Goal: Task Accomplishment & Management: Complete application form

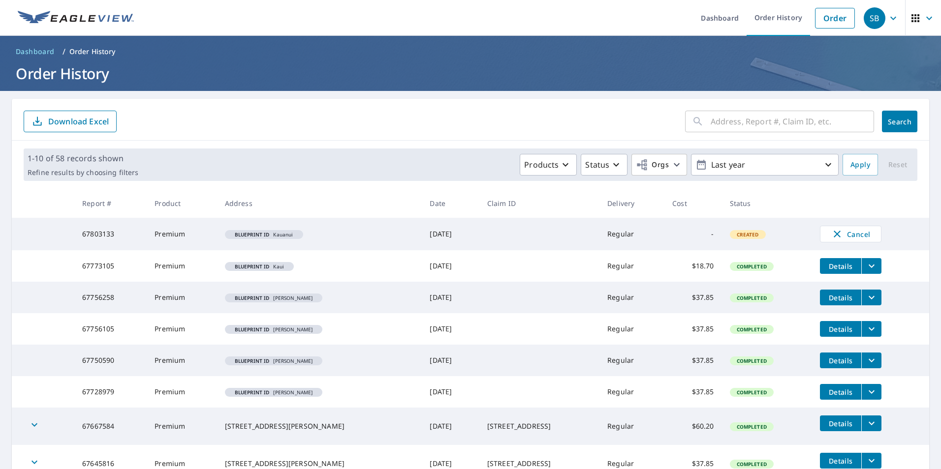
drag, startPoint x: 266, startPoint y: 234, endPoint x: 510, endPoint y: 241, distance: 243.6
drag, startPoint x: 510, startPoint y: 241, endPoint x: 741, endPoint y: 232, distance: 231.9
drag, startPoint x: 741, startPoint y: 232, endPoint x: 696, endPoint y: 234, distance: 45.8
drag, startPoint x: 696, startPoint y: 234, endPoint x: 883, endPoint y: 232, distance: 187.4
click at [883, 232] on td "Cancel" at bounding box center [870, 234] width 117 height 32
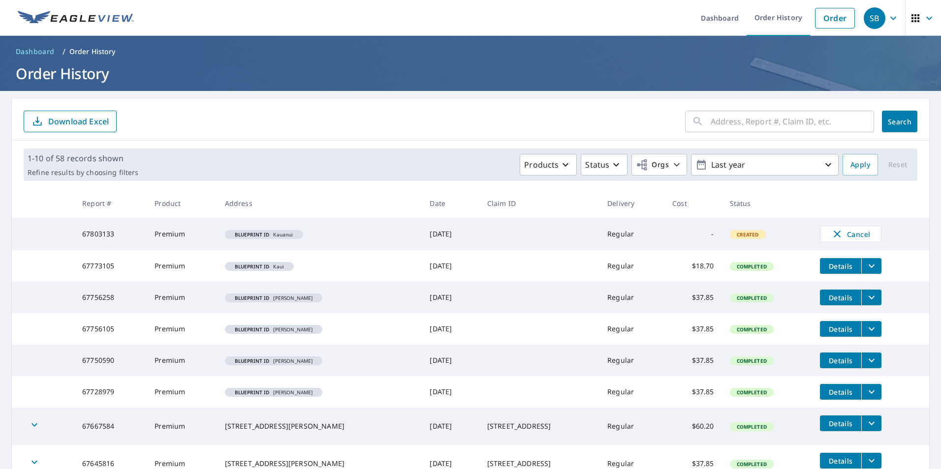
drag, startPoint x: 851, startPoint y: 232, endPoint x: 365, endPoint y: 151, distance: 492.9
click at [365, 152] on div "1-10 of 58 records shown Refine results by choosing filters Products Status Org…" at bounding box center [470, 165] width 893 height 32
click at [562, 164] on icon "button" at bounding box center [565, 164] width 6 height 3
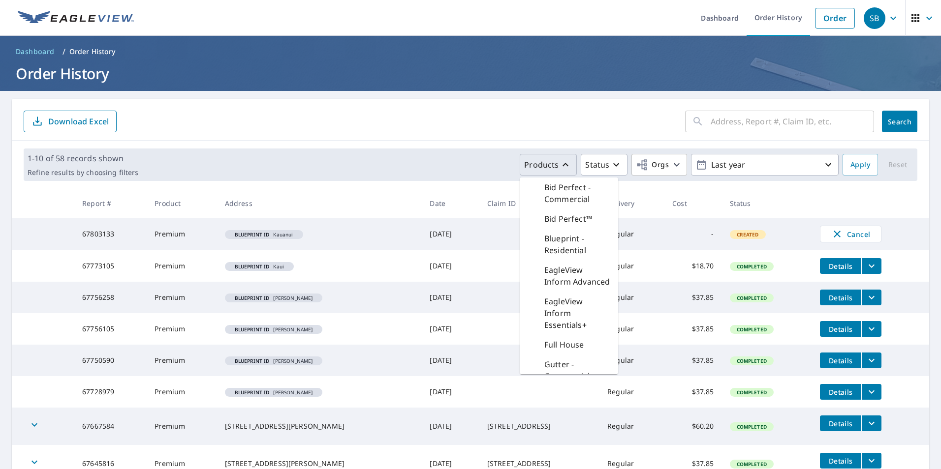
scroll to position [295, 0]
click at [417, 113] on form "​ Search Download Excel" at bounding box center [470, 122] width 893 height 22
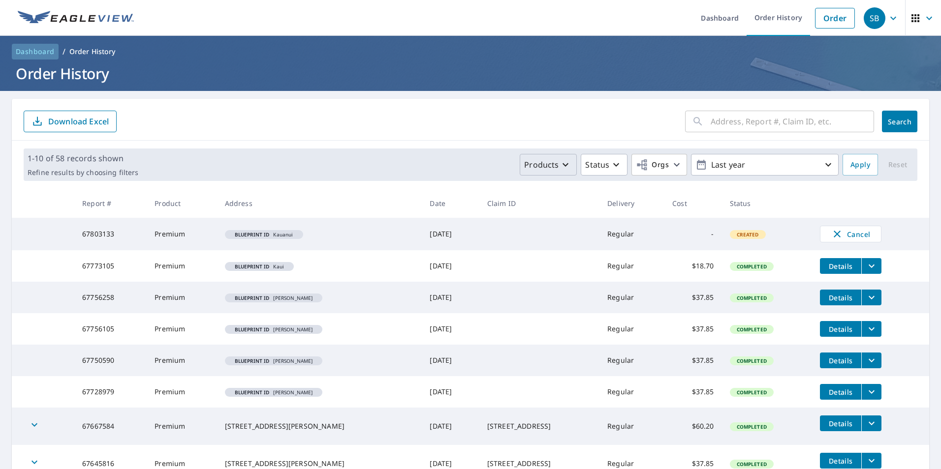
click at [44, 47] on span "Dashboard" at bounding box center [35, 52] width 39 height 10
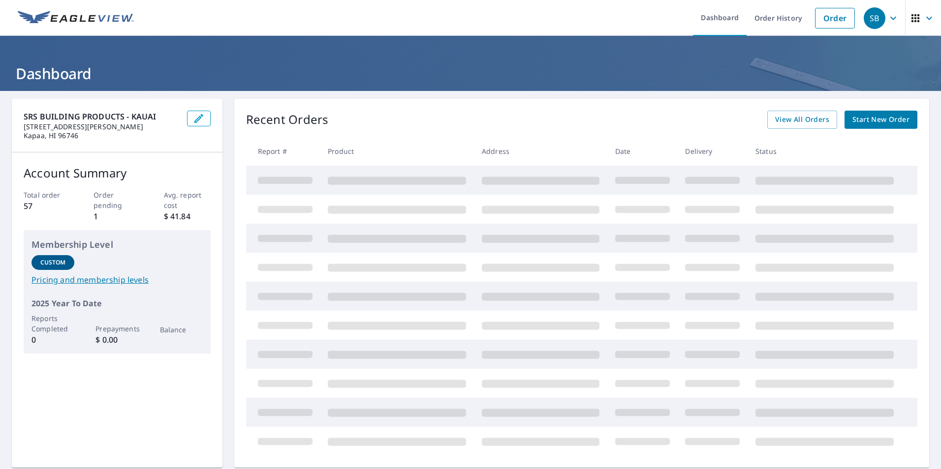
click at [923, 16] on icon "button" at bounding box center [929, 18] width 12 height 12
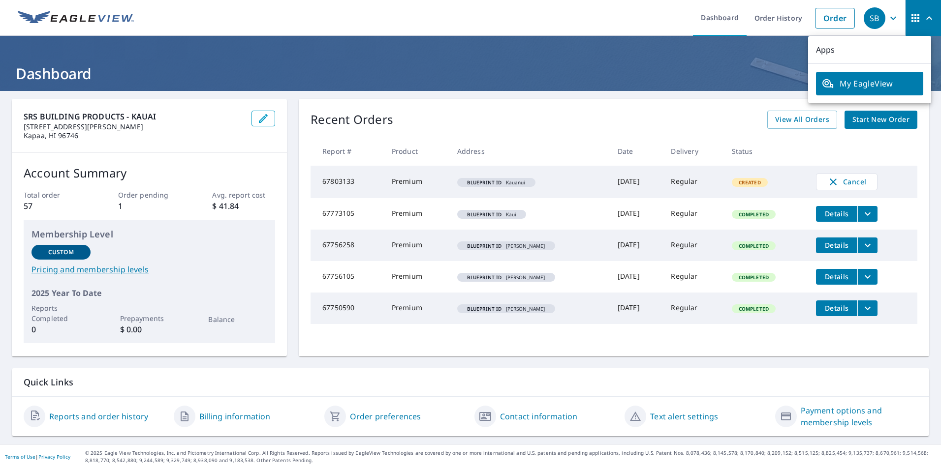
click at [888, 15] on icon "button" at bounding box center [893, 18] width 12 height 12
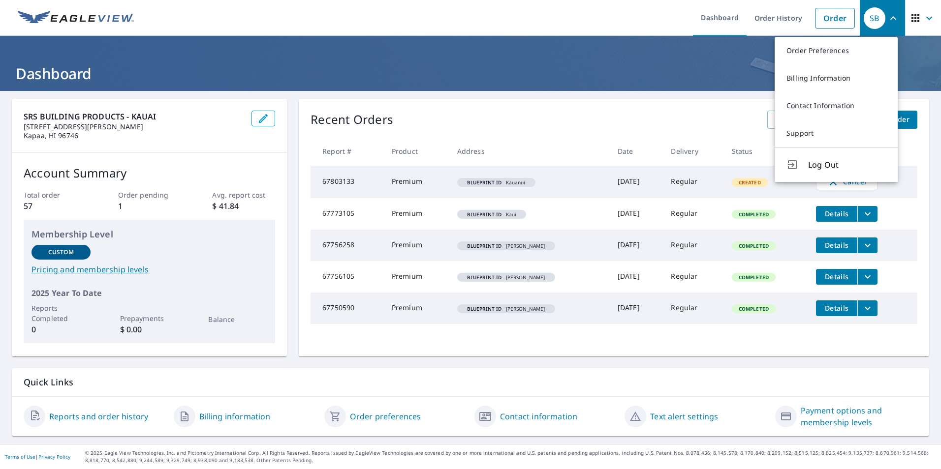
click at [591, 5] on ul "Dashboard Order History Order" at bounding box center [500, 18] width 720 height 36
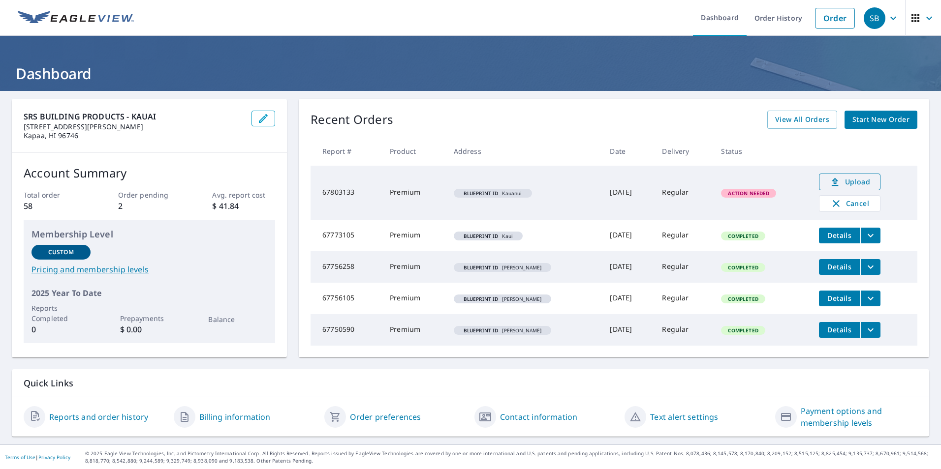
click at [854, 181] on span "Upload" at bounding box center [849, 182] width 49 height 12
click at [839, 180] on span "Upload" at bounding box center [849, 182] width 49 height 12
click at [853, 181] on span "Upload" at bounding box center [849, 182] width 49 height 12
click at [844, 182] on span "Upload" at bounding box center [849, 182] width 49 height 12
click at [851, 185] on span "Upload" at bounding box center [849, 182] width 49 height 12
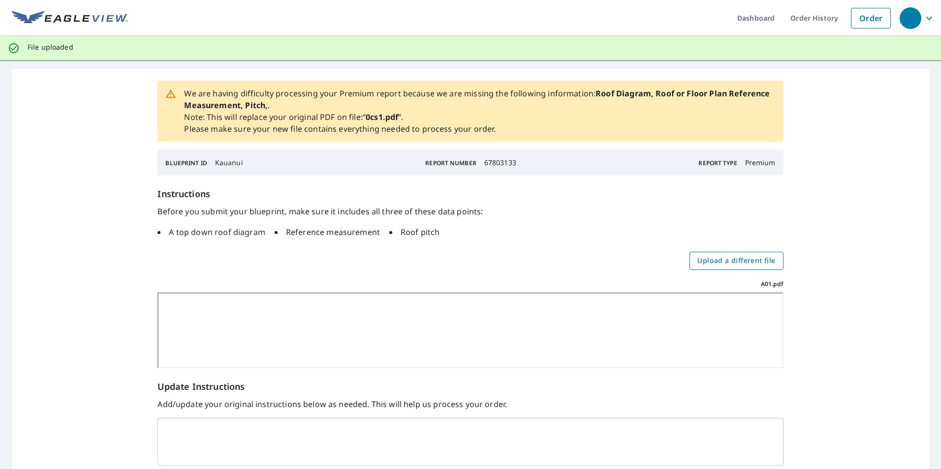
click at [772, 265] on label "Upload a different file" at bounding box center [735, 261] width 93 height 18
click at [0, 0] on input "Upload a different file" at bounding box center [0, 0] width 0 height 0
